Goal: Task Accomplishment & Management: Manage account settings

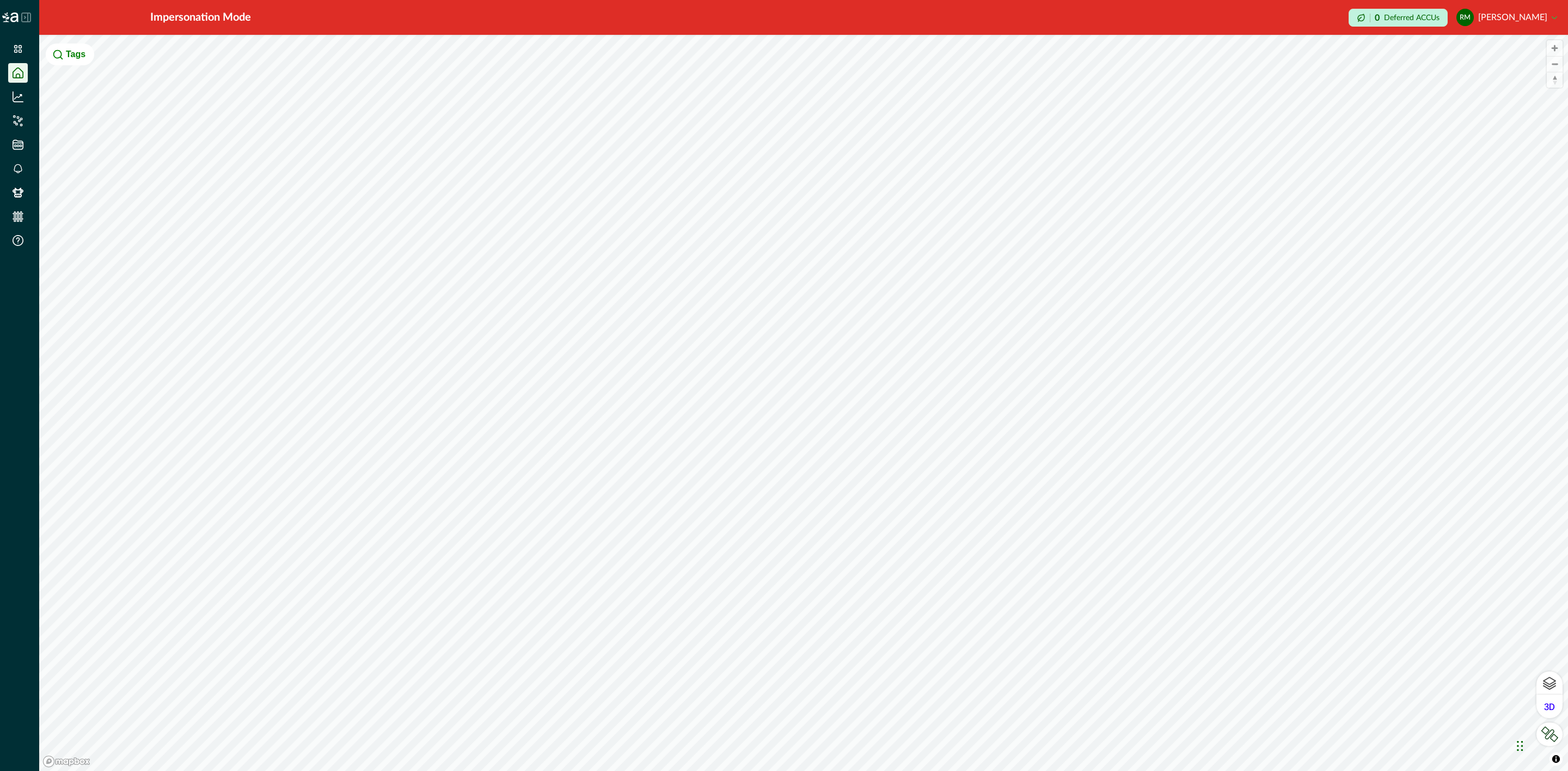
click at [1506, 11] on button "RM [PERSON_NAME]" at bounding box center [1507, 17] width 101 height 26
click at [1503, 47] on button "Sign out" at bounding box center [1497, 50] width 121 height 18
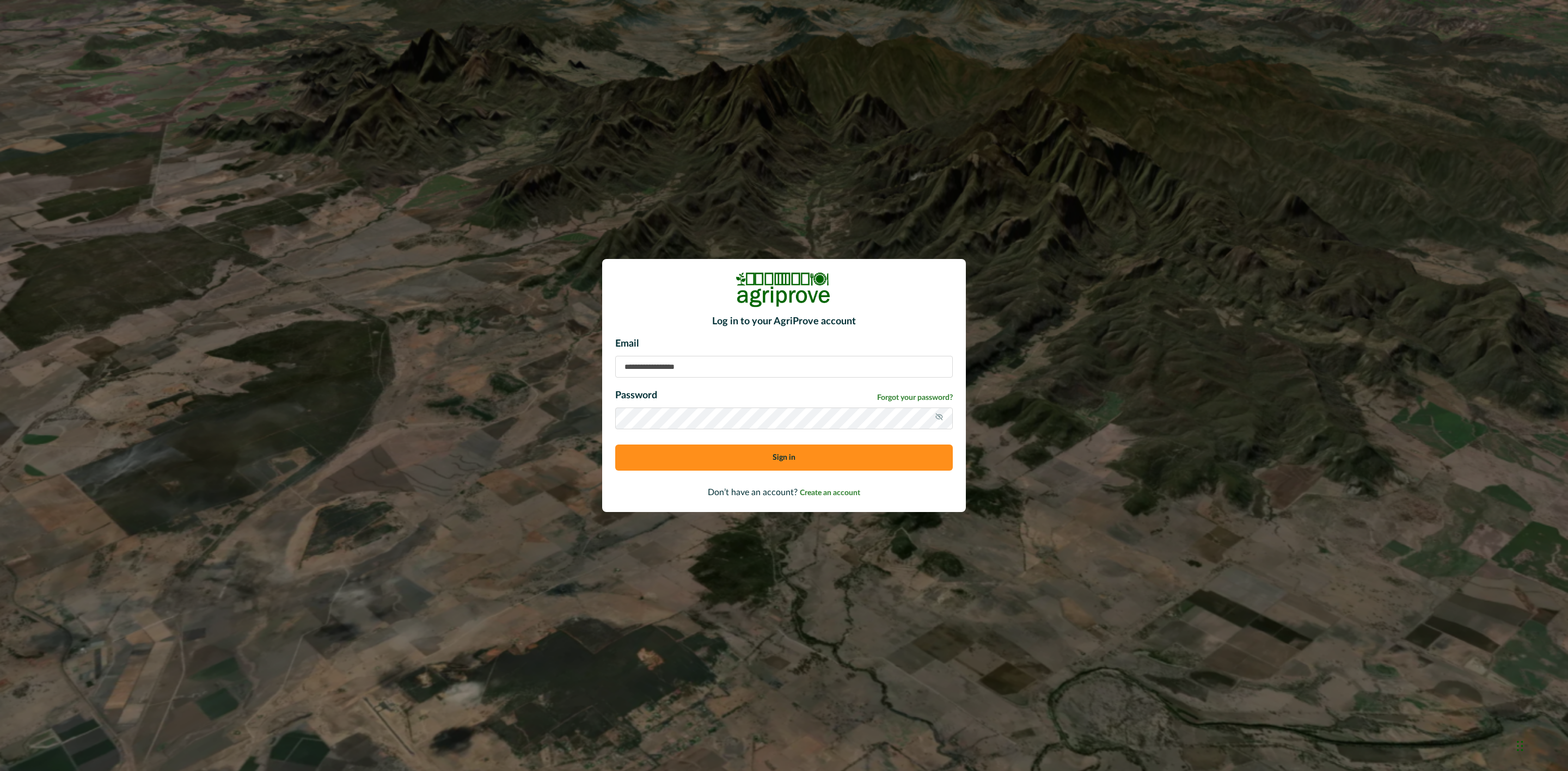
type input "**********"
click at [728, 449] on button "Sign in" at bounding box center [783, 458] width 338 height 26
